Goal: Information Seeking & Learning: Learn about a topic

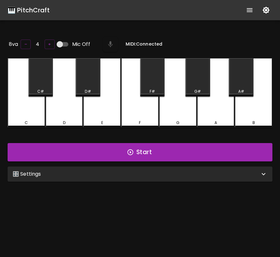
click at [215, 114] on div "A" at bounding box center [216, 93] width 38 height 70
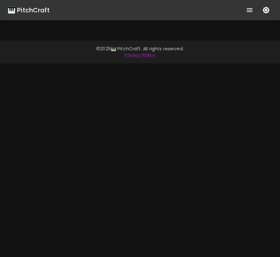
click at [125, 30] on div "🎹 PitchCraft About Badges Wizard Reading Pro Log Out" at bounding box center [140, 17] width 280 height 35
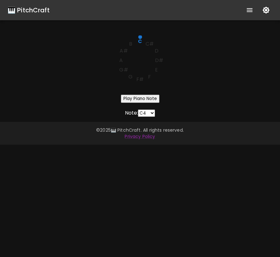
click at [139, 78] on text "F#" at bounding box center [139, 79] width 7 height 7
click at [140, 99] on button "Play Piano Note" at bounding box center [140, 99] width 39 height 8
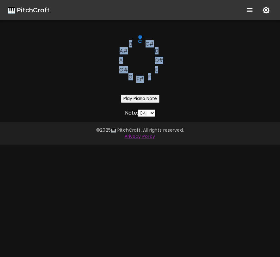
drag, startPoint x: 139, startPoint y: 38, endPoint x: 146, endPoint y: 41, distance: 8.1
click at [146, 40] on g "C C# D D# E F F# G G# A A# B" at bounding box center [141, 59] width 44 height 48
click at [146, 41] on text "C#" at bounding box center [149, 43] width 8 height 7
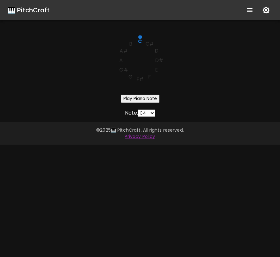
click at [149, 110] on select "C4 C#4 D4 D#4 E4 F4 F#4 G4 G#4 A4 A#4 B4" at bounding box center [146, 112] width 17 height 7
click at [139, 109] on select "C4 C#4 D4 D#4 E4 F4 F#4 G4 G#4 A4 A#4 B4" at bounding box center [146, 112] width 17 height 7
click at [150, 97] on button "Play Piano Note" at bounding box center [140, 99] width 39 height 8
click at [153, 117] on div "🎹 PitchCraft About Badges Wizard Reading Pro Log Out C C# D D# E F F# G G# A A#…" at bounding box center [140, 128] width 280 height 257
click at [153, 114] on select "C4 C#4 D4 D#4 E4 F4 F#4 G4 G#4 A4 A#4 B4" at bounding box center [146, 112] width 17 height 7
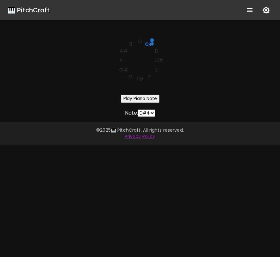
click at [139, 109] on select "C4 C#4 D4 D#4 E4 F4 F#4 G4 G#4 A4 A#4 B4" at bounding box center [146, 112] width 17 height 7
click at [152, 97] on button "Play Piano Note" at bounding box center [140, 99] width 39 height 8
click at [151, 114] on select "C4 C#4 D4 D#4 E4 F4 F#4 G4 G#4 A4 A#4 B4" at bounding box center [146, 112] width 17 height 7
select select "64"
click at [139, 109] on select "C4 C#4 D4 D#4 E4 F4 F#4 G4 G#4 A4 A#4 B4" at bounding box center [146, 112] width 17 height 7
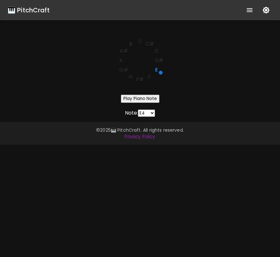
click at [151, 95] on button "Play Piano Note" at bounding box center [140, 99] width 39 height 8
click at [190, 106] on div "C C# D D# E F F# G G# A A# B Play Piano Note Note: C4 C#4 D4 D#4 E4 F4 F#4 G4 G…" at bounding box center [140, 75] width 280 height 81
click at [149, 44] on text "C#" at bounding box center [149, 43] width 8 height 7
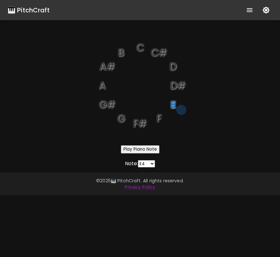
click at [173, 90] on text "D#" at bounding box center [178, 85] width 16 height 14
click at [174, 102] on text "E" at bounding box center [173, 104] width 6 height 14
click at [210, 97] on div "C C# D D# E F F# G G# A A# B Play Piano Note Note: C4 C#4 D4 D#4 E4 F4 F#4 G4 G…" at bounding box center [140, 101] width 280 height 132
click at [175, 84] on text "D#" at bounding box center [178, 85] width 16 height 14
click at [173, 66] on text "D" at bounding box center [172, 66] width 7 height 14
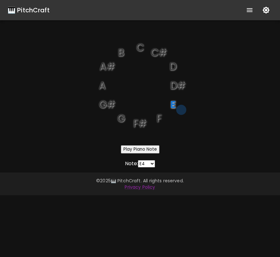
click at [140, 47] on text "C" at bounding box center [140, 47] width 8 height 14
click at [111, 66] on text "A#" at bounding box center [107, 66] width 16 height 14
click at [104, 86] on text "A" at bounding box center [101, 85] width 7 height 14
click at [105, 103] on text "G#" at bounding box center [107, 104] width 16 height 14
click at [123, 120] on text "G" at bounding box center [121, 118] width 8 height 14
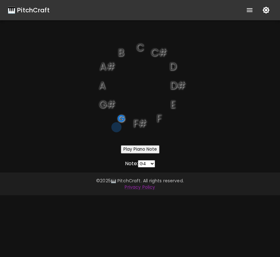
click at [108, 107] on text "G#" at bounding box center [107, 104] width 16 height 14
click at [103, 91] on text "A" at bounding box center [101, 85] width 7 height 14
click at [104, 70] on text "A#" at bounding box center [107, 66] width 16 height 14
click at [118, 55] on text "B" at bounding box center [121, 52] width 6 height 14
click at [137, 47] on text "C" at bounding box center [140, 47] width 8 height 14
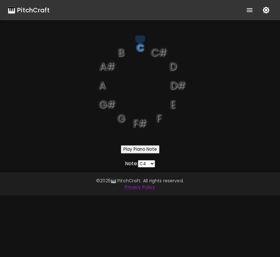
click at [163, 53] on text "C#" at bounding box center [159, 52] width 16 height 14
click at [171, 69] on text "D" at bounding box center [172, 66] width 7 height 14
click at [176, 85] on text "D#" at bounding box center [178, 85] width 16 height 14
click at [175, 106] on text "E" at bounding box center [172, 104] width 5 height 14
click at [157, 115] on text "F" at bounding box center [158, 118] width 5 height 14
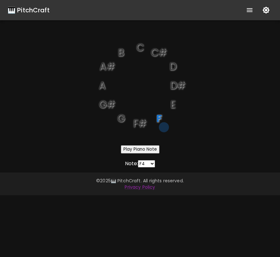
click at [144, 121] on text "F#" at bounding box center [140, 123] width 14 height 14
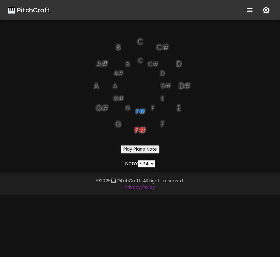
click at [140, 110] on text "F#" at bounding box center [139, 111] width 9 height 9
click at [140, 128] on text "F#" at bounding box center [139, 130] width 11 height 10
select select "60"
click at [121, 125] on icon "C C# D D# E F F# G G# A A# B C C# D D# E F F# G G# A A# B" at bounding box center [140, 85] width 101 height 101
click at [115, 124] on text "G" at bounding box center [118, 124] width 6 height 10
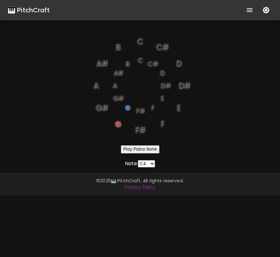
click at [101, 109] on text "G#" at bounding box center [102, 108] width 12 height 10
click at [117, 98] on text "G#" at bounding box center [118, 98] width 11 height 9
click at [116, 85] on text "A" at bounding box center [115, 85] width 4 height 9
click at [116, 85] on text "A" at bounding box center [114, 85] width 5 height 9
click at [116, 76] on text "A#" at bounding box center [117, 72] width 9 height 9
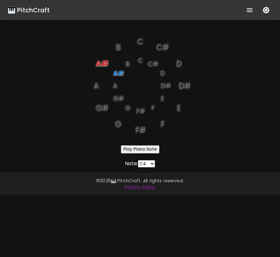
click at [127, 63] on text "B" at bounding box center [127, 63] width 4 height 9
click at [140, 60] on text "C" at bounding box center [139, 60] width 5 height 9
click at [154, 64] on text "C#" at bounding box center [152, 63] width 10 height 9
click at [163, 74] on text "D" at bounding box center [161, 72] width 5 height 9
click at [165, 86] on text "D#" at bounding box center [165, 85] width 10 height 9
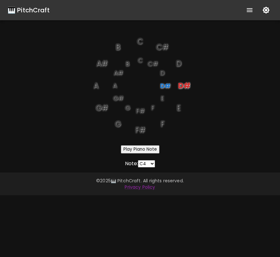
click at [162, 101] on text "E" at bounding box center [161, 98] width 3 height 9
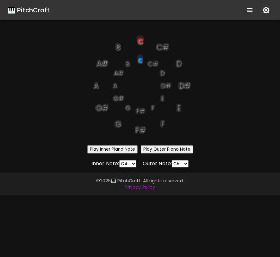
click at [154, 108] on text "F" at bounding box center [152, 107] width 3 height 9
select select "65"
click at [164, 122] on text "F" at bounding box center [162, 124] width 4 height 10
click at [117, 122] on text "G" at bounding box center [118, 124] width 6 height 10
click at [162, 49] on text "C#" at bounding box center [162, 47] width 12 height 10
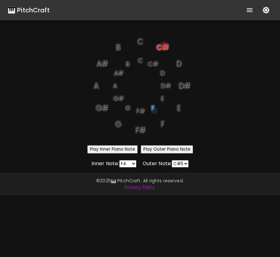
click at [177, 66] on text "D" at bounding box center [178, 63] width 5 height 10
select select "74"
click at [120, 74] on text "A#" at bounding box center [117, 72] width 9 height 9
select select "70"
click at [268, 9] on icon "button" at bounding box center [266, 10] width 7 height 7
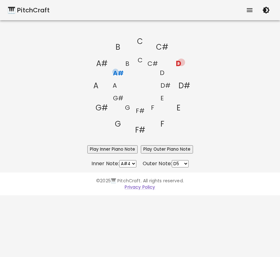
click at [102, 63] on text "A#" at bounding box center [101, 63] width 11 height 10
click at [99, 87] on icon "C C# D D# E F F# G G# A A# B C C# D D# E F F# G G# A A# B" at bounding box center [140, 85] width 101 height 101
click at [95, 86] on text "A" at bounding box center [95, 85] width 5 height 10
select select "81"
click at [120, 96] on text "G#" at bounding box center [118, 98] width 10 height 9
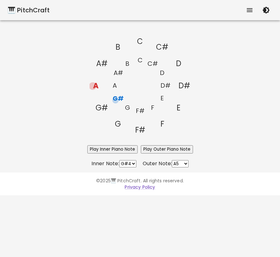
click at [162, 98] on text "E" at bounding box center [161, 98] width 3 height 9
click at [162, 74] on text "D" at bounding box center [161, 72] width 5 height 9
click at [153, 65] on text "C#" at bounding box center [152, 63] width 10 height 9
click at [135, 59] on icon "C C# D D# E F F# G G# A A# B C C# D D# E F F# G G# A A# B" at bounding box center [140, 85] width 101 height 101
click at [142, 60] on text "C" at bounding box center [139, 60] width 5 height 9
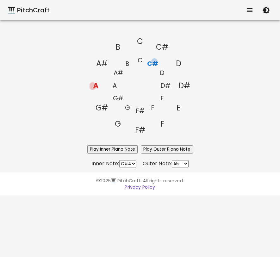
select select "60"
click at [148, 149] on button "Play Outer Piano Note" at bounding box center [167, 149] width 52 height 8
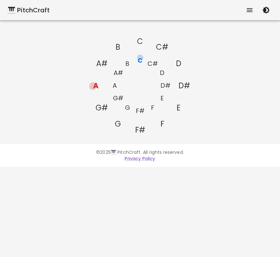
click at [180, 108] on text "E" at bounding box center [179, 108] width 4 height 10
click at [163, 85] on text "D#" at bounding box center [165, 85] width 10 height 9
click at [160, 70] on text "D" at bounding box center [161, 72] width 5 height 9
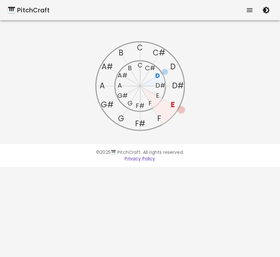
click at [141, 122] on text "F#" at bounding box center [140, 123] width 10 height 10
click at [150, 101] on text "F" at bounding box center [149, 103] width 3 height 9
click at [129, 102] on text "G" at bounding box center [129, 103] width 5 height 9
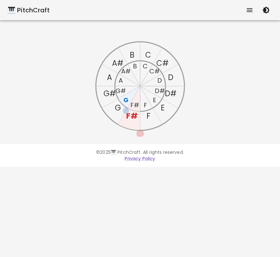
click at [148, 116] on text "F" at bounding box center [148, 116] width 4 height 10
click at [103, 95] on icon "C C# D D# E F F# G G# A A# B C C# D D# E F F# G G# A A# B" at bounding box center [140, 85] width 101 height 101
click at [108, 95] on text "G#" at bounding box center [109, 93] width 12 height 10
click at [109, 75] on text "A" at bounding box center [109, 77] width 5 height 10
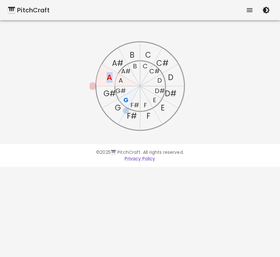
click at [109, 75] on text "A" at bounding box center [110, 77] width 6 height 10
click at [126, 82] on icon at bounding box center [118, 75] width 44 height 22
click at [121, 81] on text "A" at bounding box center [120, 80] width 4 height 9
click at [118, 62] on text "A#" at bounding box center [117, 63] width 11 height 10
click at [133, 51] on text "B" at bounding box center [131, 55] width 5 height 10
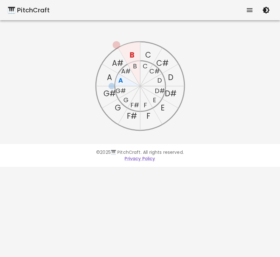
click at [150, 53] on text "C" at bounding box center [148, 55] width 6 height 10
click at [145, 66] on text "C" at bounding box center [145, 66] width 5 height 9
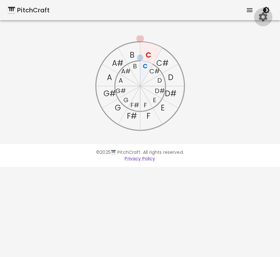
click at [260, 20] on icon "button" at bounding box center [263, 16] width 11 height 11
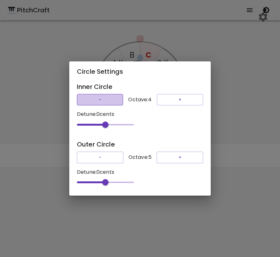
click at [113, 97] on button "-" at bounding box center [100, 100] width 46 height 12
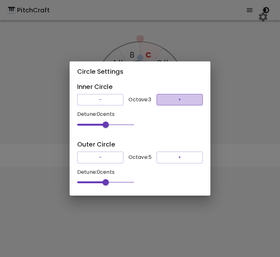
click at [170, 100] on button "+" at bounding box center [180, 100] width 46 height 12
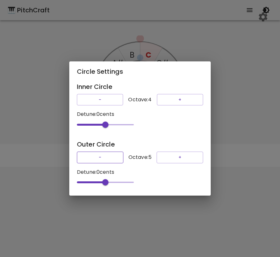
click at [100, 156] on button "-" at bounding box center [100, 158] width 47 height 12
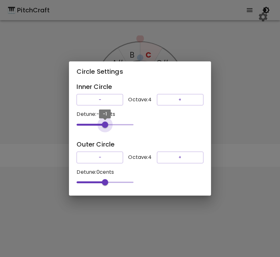
click at [104, 124] on span "-1" at bounding box center [105, 124] width 6 height 6
click at [104, 124] on span "0" at bounding box center [105, 124] width 6 height 6
type input "-8"
click at [102, 122] on span "-8" at bounding box center [103, 124] width 6 height 6
type input "-40"
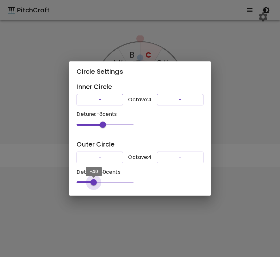
drag, startPoint x: 103, startPoint y: 184, endPoint x: 93, endPoint y: 184, distance: 10.8
click at [93, 184] on span "-40" at bounding box center [93, 182] width 6 height 6
click at [242, 143] on div "Circle Settings Inner Circle - Octave: 4 + Detune: -8 cents -8 Outer Circle - O…" at bounding box center [140, 128] width 280 height 257
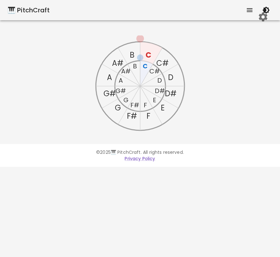
click at [146, 66] on text "C" at bounding box center [145, 66] width 5 height 9
click at [149, 54] on text "C" at bounding box center [148, 55] width 6 height 10
click at [151, 72] on text "C#" at bounding box center [154, 71] width 10 height 9
click at [151, 97] on icon "C C# D D# E F F# G G# A A# B C C# D D# E F F# G G# A A# B" at bounding box center [140, 85] width 101 height 101
click at [156, 99] on icon "C C# D D# E F F# G G# A A# B C C# D D# E F F# G G# A A# B" at bounding box center [140, 85] width 101 height 101
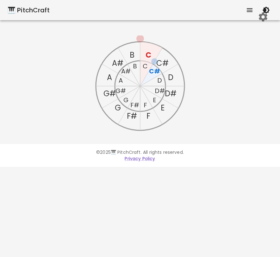
click at [155, 99] on text "E" at bounding box center [154, 100] width 3 height 9
click at [164, 117] on icon "C C# D D# E F F# G G# A A# B C C# D D# E F F# G G# A A# B" at bounding box center [140, 85] width 101 height 101
click at [163, 107] on text "E" at bounding box center [162, 108] width 4 height 10
click at [170, 96] on text "D#" at bounding box center [171, 93] width 12 height 10
click at [171, 78] on text "D" at bounding box center [170, 77] width 5 height 10
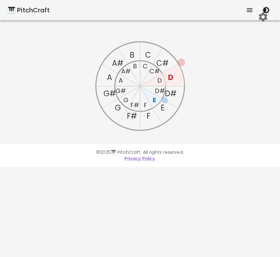
click at [171, 78] on text "D" at bounding box center [170, 77] width 5 height 10
click at [159, 79] on text "D" at bounding box center [159, 80] width 5 height 9
click at [108, 76] on text "A" at bounding box center [109, 77] width 5 height 10
click at [121, 81] on text "A" at bounding box center [120, 80] width 4 height 9
click at [159, 81] on text "D" at bounding box center [159, 80] width 5 height 9
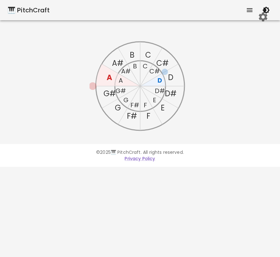
click at [110, 78] on text "A" at bounding box center [110, 77] width 6 height 10
click at [160, 80] on text "D" at bounding box center [159, 80] width 4 height 9
click at [117, 78] on icon at bounding box center [118, 75] width 44 height 22
click at [118, 78] on icon at bounding box center [118, 75] width 44 height 22
click at [118, 78] on text "A" at bounding box center [120, 80] width 4 height 9
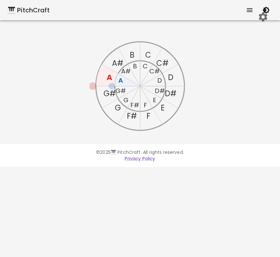
click at [107, 77] on text "A" at bounding box center [110, 77] width 6 height 10
click at [268, 7] on icon "button" at bounding box center [266, 10] width 8 height 8
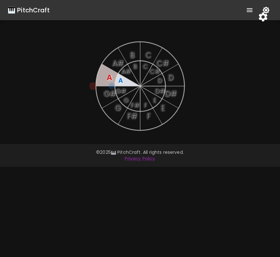
click at [268, 7] on icon "button" at bounding box center [266, 10] width 8 height 8
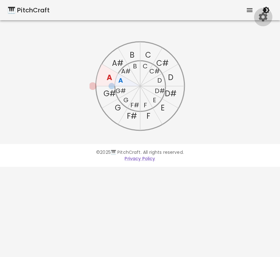
click at [264, 19] on icon "button" at bounding box center [263, 17] width 9 height 9
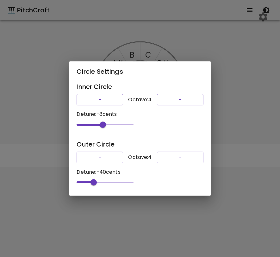
click at [172, 41] on div "Circle Settings Inner Circle - Octave: 4 + Detune: -8 cents -8 Outer Circle - O…" at bounding box center [140, 128] width 280 height 257
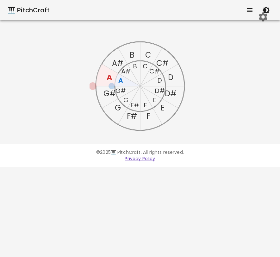
click at [145, 67] on text "C" at bounding box center [145, 66] width 5 height 9
click at [149, 56] on text "C" at bounding box center [148, 55] width 6 height 10
click at [159, 80] on text "D" at bounding box center [159, 80] width 5 height 9
click at [171, 78] on text "D" at bounding box center [170, 77] width 5 height 10
click at [154, 98] on text "E" at bounding box center [154, 100] width 3 height 9
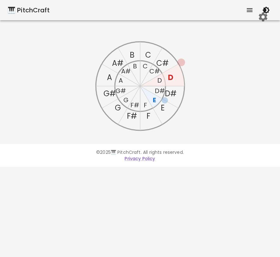
click at [163, 108] on text "E" at bounding box center [162, 108] width 4 height 10
click at [145, 105] on text "F" at bounding box center [144, 105] width 3 height 9
click at [147, 114] on text "F" at bounding box center [148, 116] width 4 height 10
click at [126, 99] on text "G" at bounding box center [125, 100] width 5 height 9
click at [119, 109] on text "G" at bounding box center [118, 108] width 6 height 10
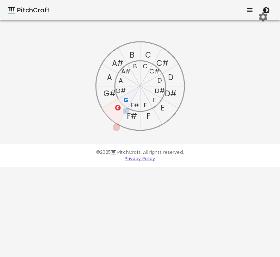
click at [122, 80] on text "A" at bounding box center [120, 80] width 4 height 9
click at [109, 76] on text "A" at bounding box center [109, 77] width 5 height 10
click at [137, 67] on icon "C C# D D# E F F# G G# A A# B C C# D D# E F F# G G# A A# B" at bounding box center [140, 85] width 101 height 101
click at [135, 67] on text "B" at bounding box center [135, 66] width 4 height 9
click at [133, 56] on text "B" at bounding box center [131, 55] width 5 height 10
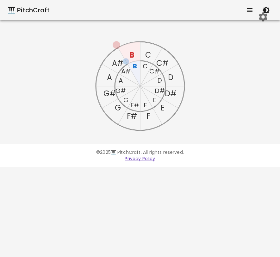
click at [153, 72] on text "C#" at bounding box center [154, 71] width 10 height 9
click at [164, 63] on text "C#" at bounding box center [162, 63] width 12 height 10
click at [146, 68] on text "C" at bounding box center [145, 66] width 5 height 9
click at [157, 79] on icon "C C# D D# E F F# G G# A A# B C C# D D# E F F# G G# A A# B" at bounding box center [140, 85] width 101 height 101
click at [160, 82] on text "D" at bounding box center [159, 80] width 5 height 9
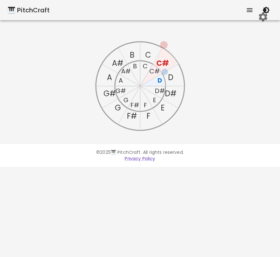
click at [153, 98] on text "E" at bounding box center [154, 100] width 3 height 9
click at [147, 54] on text "C" at bounding box center [148, 55] width 6 height 10
click at [172, 80] on text "D" at bounding box center [170, 77] width 5 height 10
click at [162, 110] on text "E" at bounding box center [162, 108] width 4 height 10
click at [117, 109] on text "G" at bounding box center [118, 108] width 6 height 10
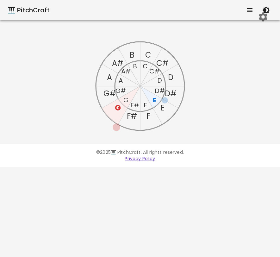
click at [120, 86] on text "G#" at bounding box center [120, 90] width 10 height 9
click at [106, 93] on text "G#" at bounding box center [109, 93] width 12 height 10
click at [107, 76] on text "A" at bounding box center [109, 77] width 5 height 10
click at [110, 95] on text "G#" at bounding box center [109, 93] width 12 height 10
click at [132, 102] on text "F#" at bounding box center [134, 105] width 9 height 9
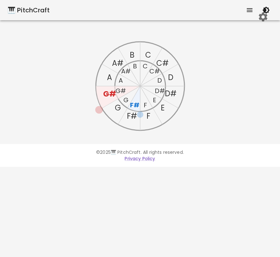
click at [128, 101] on icon "C C# D D# E F F# G G# A A# B C C# D D# E F F# G G# A A# B" at bounding box center [140, 85] width 101 height 101
click at [127, 100] on text "G" at bounding box center [125, 100] width 5 height 9
click at [133, 54] on text "B" at bounding box center [131, 55] width 5 height 10
click at [125, 78] on icon "C C# D D# E F F# G G# A A# B C C# D D# E F F# G G# A A# B" at bounding box center [140, 85] width 101 height 101
click at [121, 82] on text "A" at bounding box center [120, 80] width 4 height 9
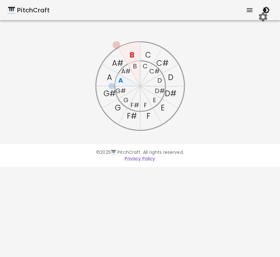
click at [122, 81] on text "A" at bounding box center [120, 80] width 5 height 9
click at [158, 93] on text "D#" at bounding box center [159, 90] width 10 height 9
click at [172, 76] on text "D" at bounding box center [170, 77] width 5 height 10
click at [160, 90] on text "D#" at bounding box center [159, 90] width 10 height 9
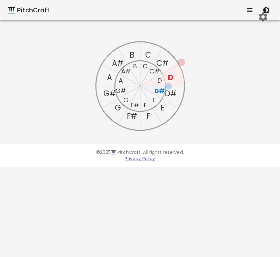
click at [178, 79] on icon at bounding box center [162, 75] width 44 height 22
click at [169, 77] on text "D" at bounding box center [170, 77] width 5 height 10
click at [169, 76] on text "D" at bounding box center [170, 77] width 5 height 10
click at [171, 77] on text "D" at bounding box center [170, 77] width 5 height 10
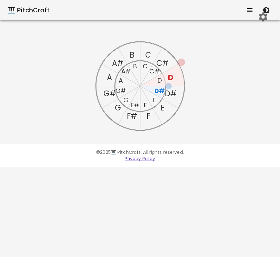
click at [171, 77] on text "D" at bounding box center [170, 77] width 5 height 10
click at [171, 79] on text "D" at bounding box center [170, 77] width 5 height 10
click at [172, 79] on text "D" at bounding box center [170, 77] width 5 height 10
click at [172, 81] on text "D" at bounding box center [170, 77] width 5 height 10
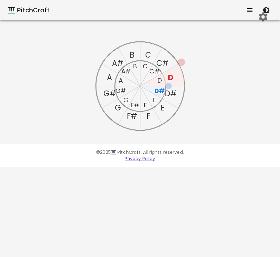
click at [114, 63] on text "A#" at bounding box center [117, 63] width 11 height 10
click at [117, 63] on text "A#" at bounding box center [117, 63] width 13 height 10
click at [118, 62] on text "A#" at bounding box center [117, 63] width 13 height 10
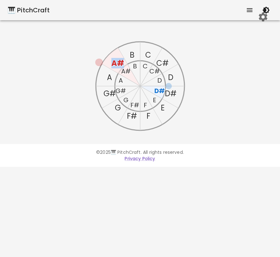
click at [118, 62] on text "A#" at bounding box center [117, 63] width 13 height 10
click at [135, 67] on text "B" at bounding box center [135, 66] width 4 height 9
click at [123, 89] on text "G#" at bounding box center [120, 90] width 10 height 9
click at [144, 67] on text "C" at bounding box center [145, 66] width 5 height 9
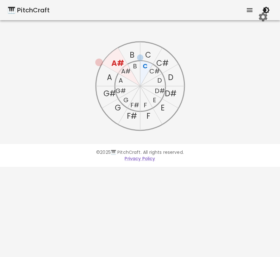
click at [144, 64] on text "C" at bounding box center [145, 66] width 5 height 9
click at [146, 121] on icon "C C# D D# E F F# G G# A A# B C C# D D# E F F# G G# A A# B" at bounding box center [140, 85] width 101 height 101
click at [150, 116] on icon "C C# D D# E F F# G G# A A# B C C# D D# E F F# G G# A A# B" at bounding box center [140, 85] width 101 height 101
click at [150, 116] on text "F" at bounding box center [148, 116] width 4 height 10
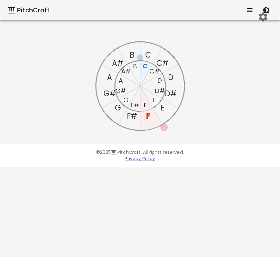
click at [112, 87] on icon "C C# D D# E F F# G G# A A# B C C# D D# E F F# G G# A A# B" at bounding box center [140, 85] width 101 height 101
click at [109, 94] on text "G#" at bounding box center [109, 93] width 12 height 10
click at [158, 79] on text "D" at bounding box center [159, 80] width 5 height 9
click at [158, 83] on text "D" at bounding box center [159, 80] width 4 height 9
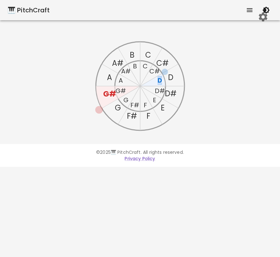
click at [158, 83] on text "D" at bounding box center [159, 80] width 4 height 9
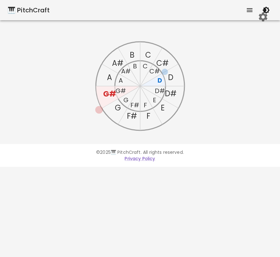
click at [165, 92] on text "D#" at bounding box center [171, 93] width 12 height 10
click at [172, 96] on text "D#" at bounding box center [170, 94] width 12 height 10
click at [174, 92] on text "D#" at bounding box center [170, 94] width 12 height 10
click at [114, 57] on icon "C C# D D# E F F# G G# A A# B C C# D D# E F F# G G# A A# B" at bounding box center [140, 85] width 101 height 101
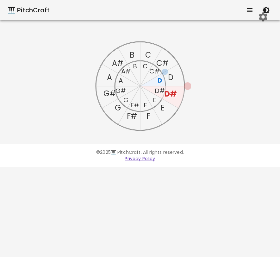
click at [158, 90] on text "D#" at bounding box center [159, 90] width 10 height 9
click at [176, 93] on text "D#" at bounding box center [170, 94] width 12 height 10
click at [158, 91] on text "D#" at bounding box center [159, 90] width 10 height 9
click at [168, 91] on text "D#" at bounding box center [170, 94] width 12 height 10
click at [153, 91] on icon at bounding box center [152, 92] width 25 height 13
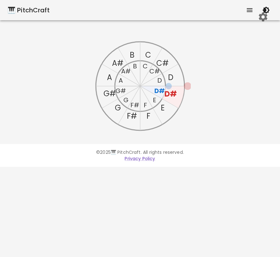
click at [162, 91] on text "D#" at bounding box center [159, 90] width 10 height 9
click at [172, 93] on text "D#" at bounding box center [170, 94] width 12 height 10
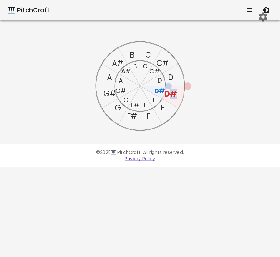
click at [172, 93] on text "D#" at bounding box center [170, 94] width 12 height 10
click at [155, 106] on icon at bounding box center [151, 97] width 22 height 22
click at [160, 108] on icon "C C# D D# E F F# G G# A A# B C C# D D# E F F# G G# A A# B" at bounding box center [140, 85] width 101 height 101
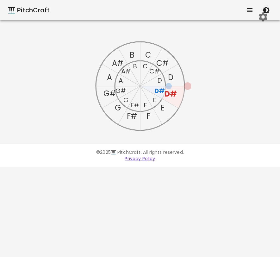
click at [160, 108] on text "E" at bounding box center [162, 108] width 4 height 10
click at [161, 108] on text "E" at bounding box center [162, 108] width 4 height 10
click at [161, 109] on text "E" at bounding box center [162, 108] width 4 height 10
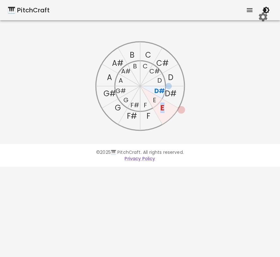
click at [161, 109] on text "E" at bounding box center [162, 108] width 4 height 10
click at [161, 110] on text "E" at bounding box center [162, 108] width 4 height 10
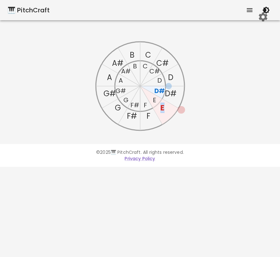
click at [161, 111] on text "E" at bounding box center [162, 108] width 4 height 10
